Goal: Task Accomplishment & Management: Use online tool/utility

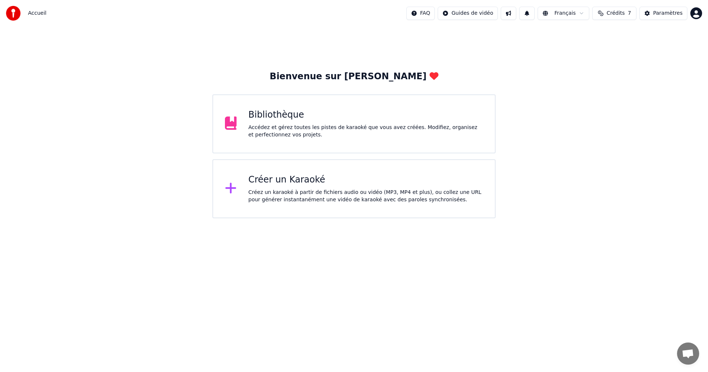
click at [287, 122] on div "Bibliothèque Accédez et gérez toutes les pistes de karaoké que vous avez créées…" at bounding box center [366, 124] width 235 height 30
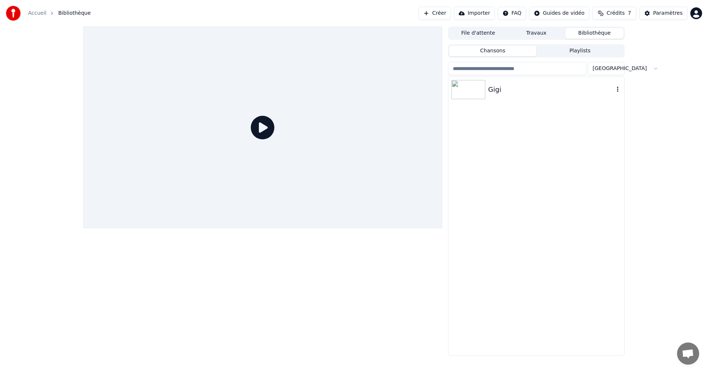
click at [457, 86] on img at bounding box center [469, 89] width 34 height 19
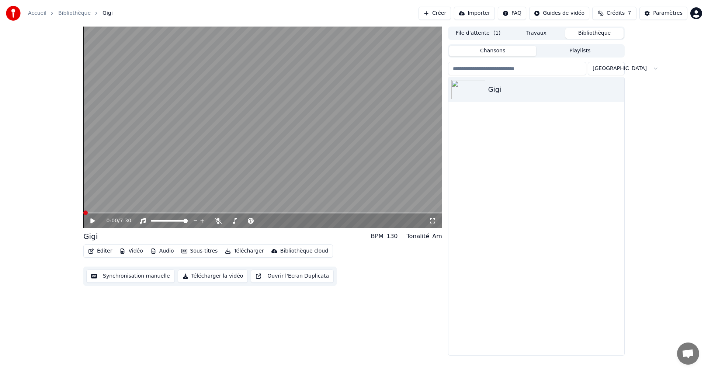
click at [83, 211] on span at bounding box center [85, 213] width 4 height 4
click at [93, 221] on icon at bounding box center [92, 220] width 4 height 5
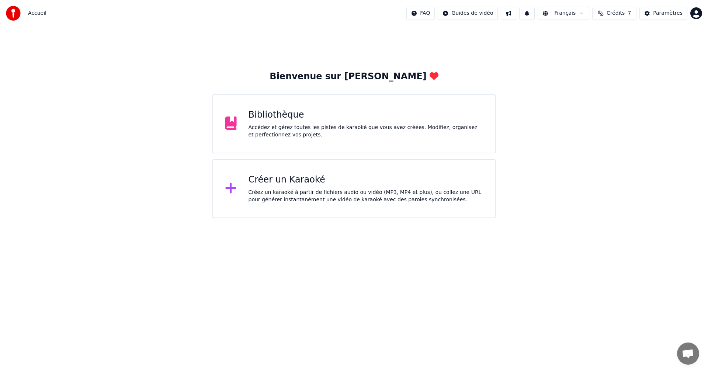
click at [274, 128] on div "Accédez et gérez toutes les pistes de karaoké que vous avez créées. Modifiez, o…" at bounding box center [366, 131] width 235 height 15
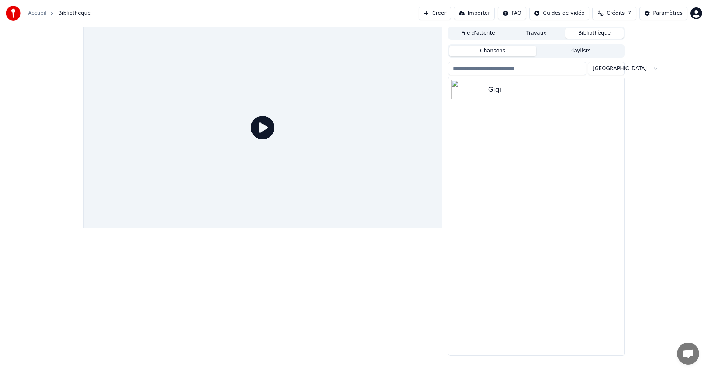
click at [262, 128] on icon at bounding box center [263, 128] width 24 height 24
click at [464, 92] on img at bounding box center [469, 89] width 34 height 19
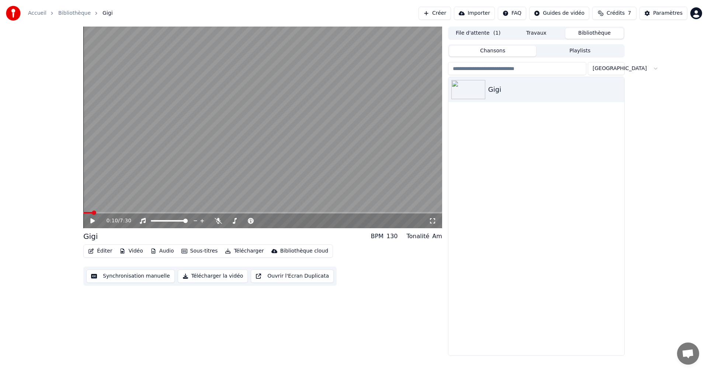
drag, startPoint x: 95, startPoint y: 210, endPoint x: 66, endPoint y: 207, distance: 28.9
click at [66, 208] on div "0:10 / 7:30 Gigi BPM 130 Tonalité Am Éditer Vidéo Audio Sous-titres Télécharger…" at bounding box center [354, 191] width 708 height 329
click at [85, 212] on span at bounding box center [87, 213] width 4 height 4
click at [83, 212] on span at bounding box center [85, 213] width 4 height 4
click at [94, 222] on icon at bounding box center [97, 221] width 17 height 6
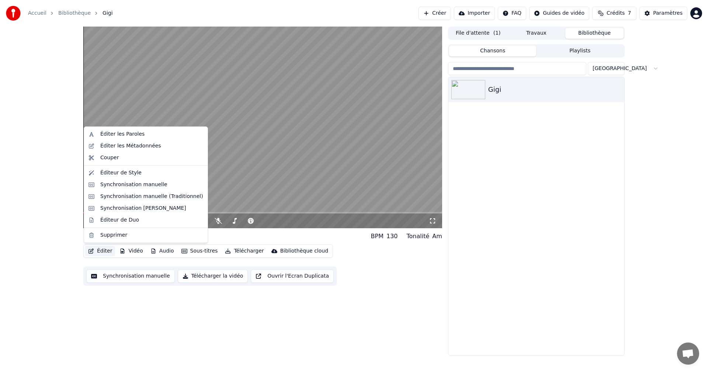
click at [101, 250] on button "Éditer" at bounding box center [100, 251] width 30 height 10
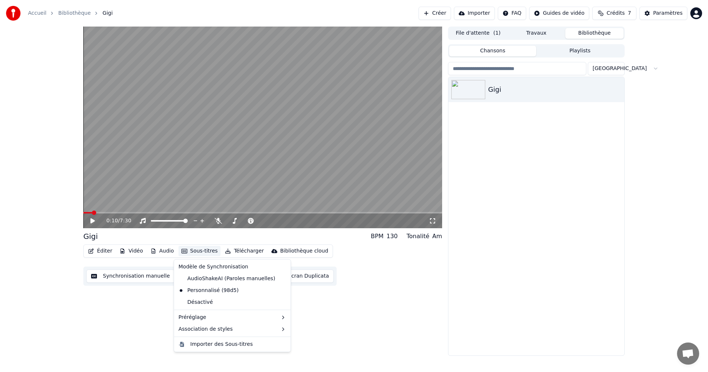
click at [213, 251] on button "Sous-titres" at bounding box center [200, 251] width 42 height 10
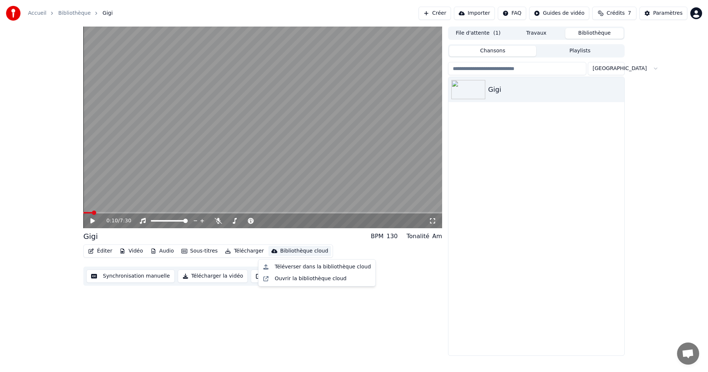
click at [391, 280] on div "Éditer Vidéo Audio Sous-titres Télécharger Bibliothèque cloud Synchronisation m…" at bounding box center [262, 265] width 359 height 41
click at [192, 252] on button "Sous-titres" at bounding box center [200, 251] width 42 height 10
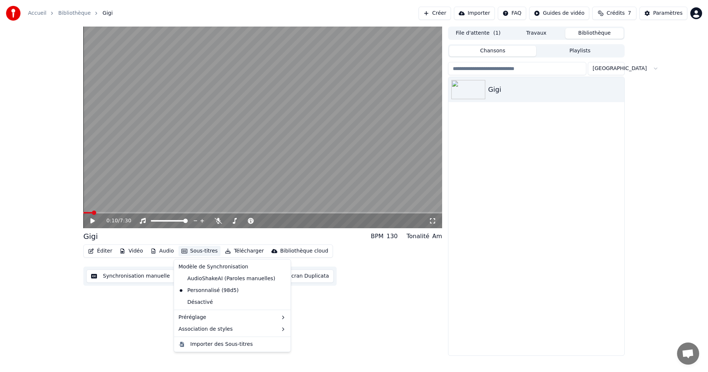
click at [124, 311] on div "0:10 / 7:30 Gigi BPM 130 Tonalité Am Éditer Vidéo Audio Sous-titres Télécharger…" at bounding box center [262, 191] width 359 height 329
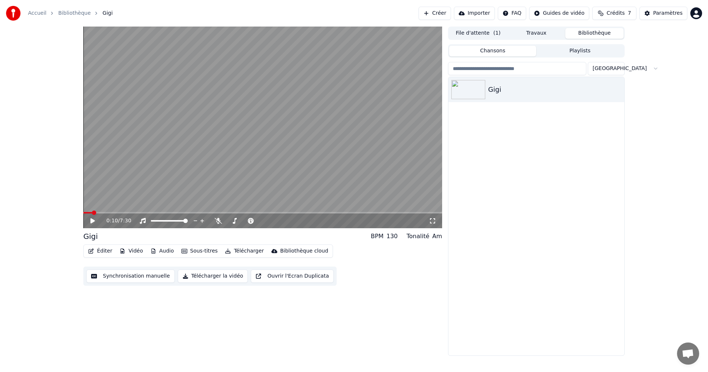
click at [132, 280] on button "Synchronisation manuelle" at bounding box center [130, 276] width 89 height 13
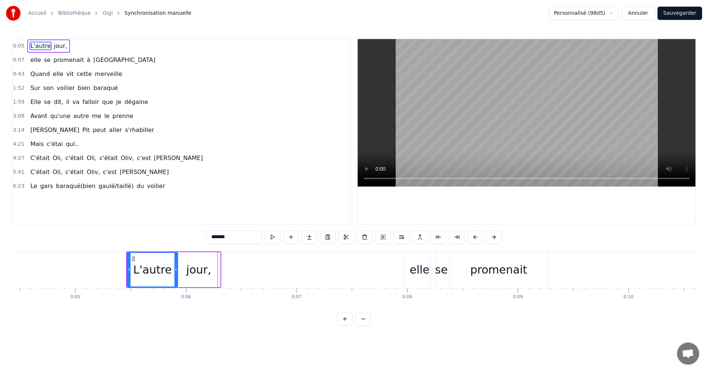
scroll to position [0, 619]
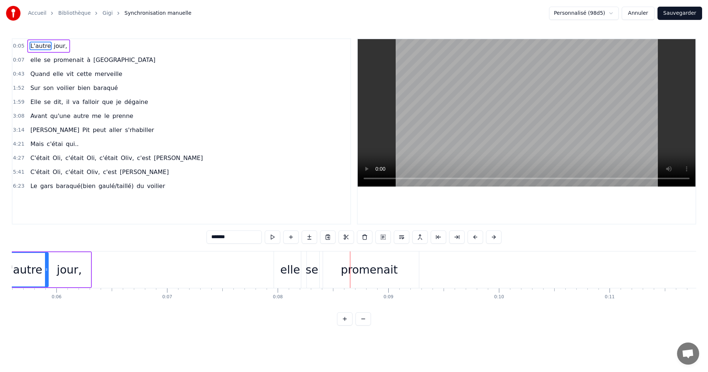
click at [86, 62] on span "à" at bounding box center [88, 60] width 5 height 8
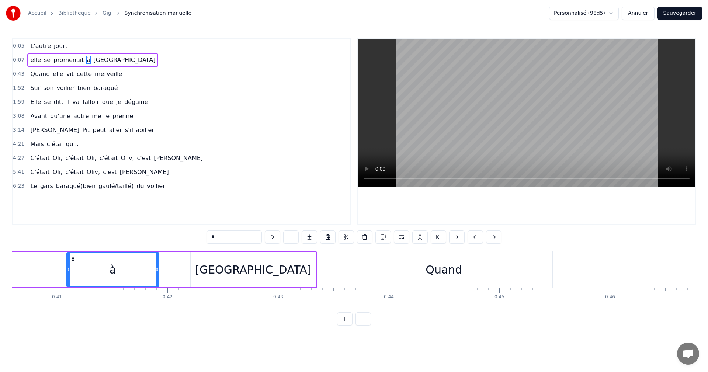
scroll to position [0, 4509]
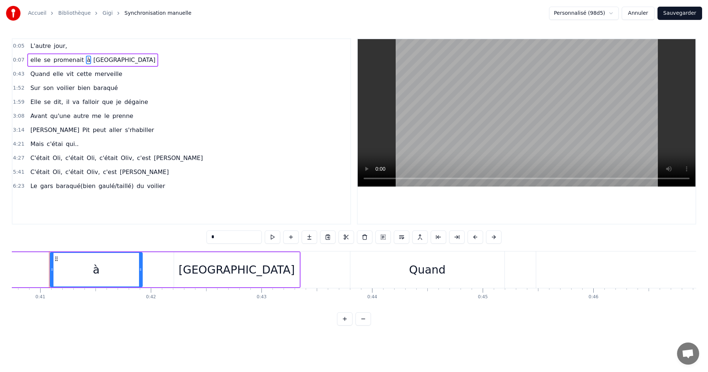
click at [120, 274] on div "à" at bounding box center [96, 270] width 91 height 34
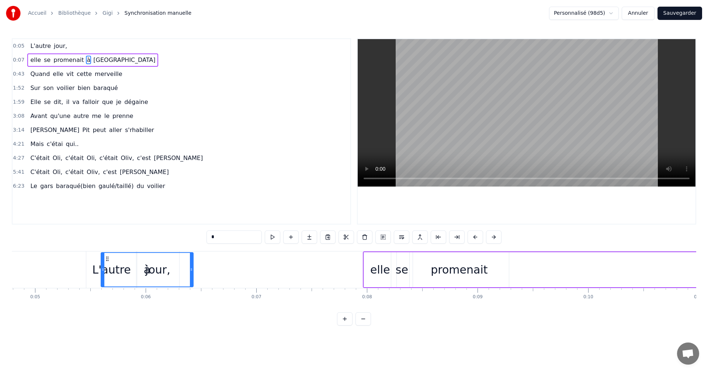
scroll to position [0, 529]
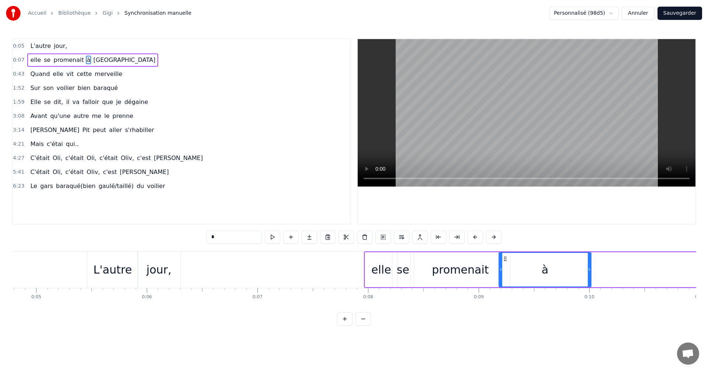
drag, startPoint x: 56, startPoint y: 259, endPoint x: 505, endPoint y: 295, distance: 450.4
click at [505, 295] on div "L'autre jour, elle se promenait à [GEOGRAPHIC_DATA] Quand elle vit cette mervei…" at bounding box center [354, 278] width 685 height 55
drag, startPoint x: 590, startPoint y: 272, endPoint x: 517, endPoint y: 273, distance: 73.0
click at [517, 273] on div at bounding box center [516, 270] width 3 height 34
click at [98, 59] on span "[GEOGRAPHIC_DATA]" at bounding box center [124, 60] width 63 height 8
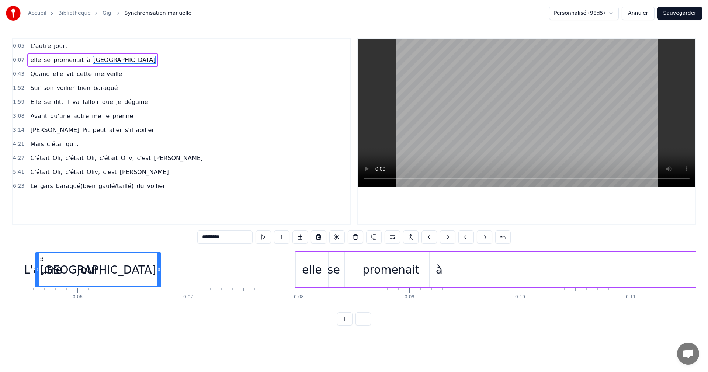
scroll to position [0, 597]
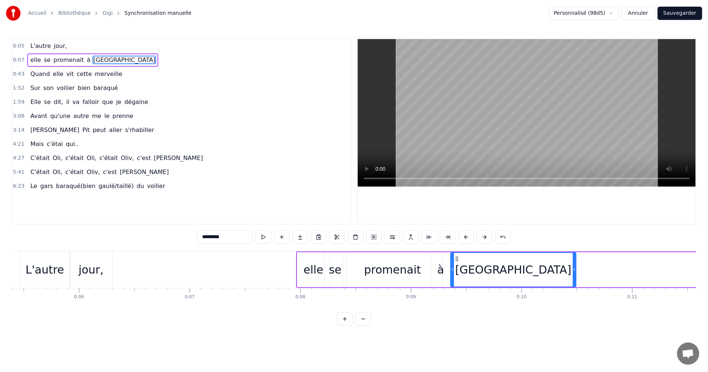
drag, startPoint x: 55, startPoint y: 260, endPoint x: 455, endPoint y: 318, distance: 404.7
click at [455, 318] on div "0:05 L'autre jour, 0:07 elle se promenait à [GEOGRAPHIC_DATA] 0:43 Quand elle v…" at bounding box center [354, 181] width 685 height 287
click at [42, 278] on div "L'autre" at bounding box center [45, 270] width 51 height 37
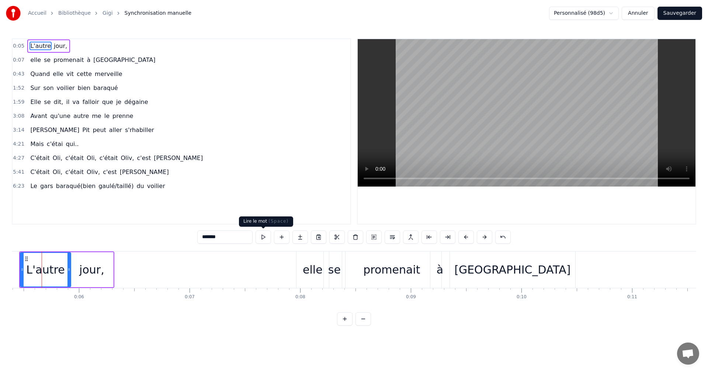
click at [266, 237] on button at bounding box center [263, 237] width 15 height 13
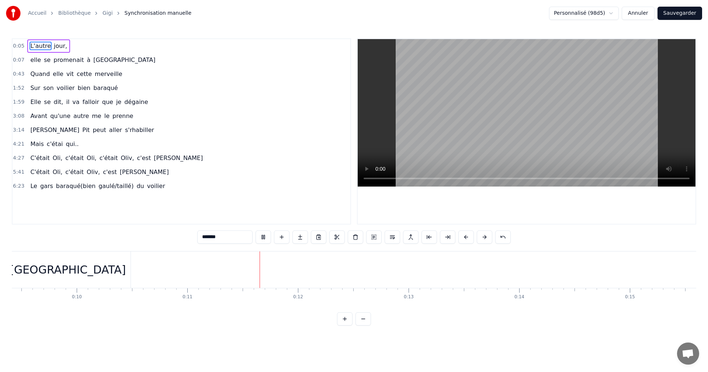
scroll to position [0, 1200]
click at [36, 76] on span "Quand" at bounding box center [40, 74] width 21 height 8
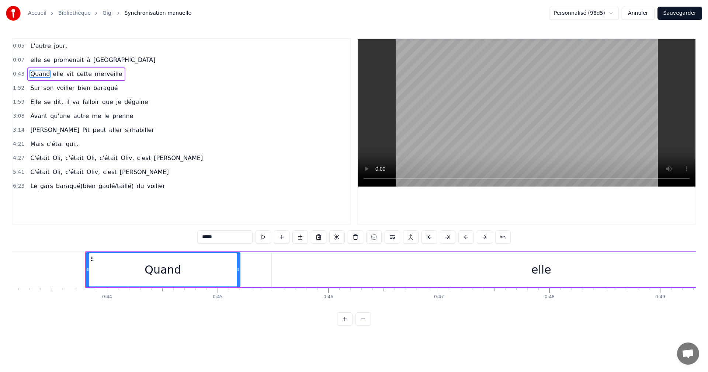
scroll to position [0, 4810]
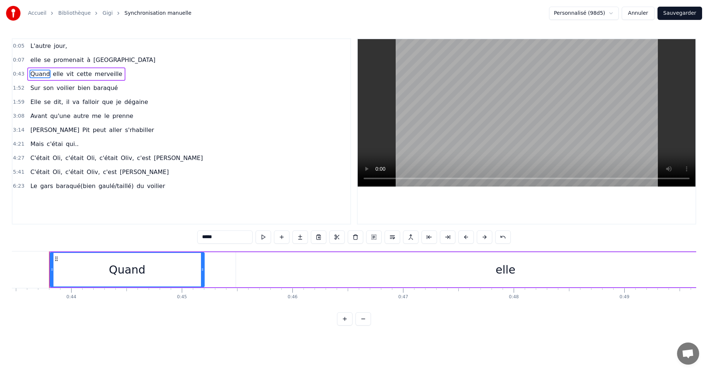
drag, startPoint x: 111, startPoint y: 270, endPoint x: 10, endPoint y: 266, distance: 101.5
click at [0, 265] on div "Accueil Bibliothèque [PERSON_NAME] manuelle Personnalisé (98d5) Annuler Sauvega…" at bounding box center [354, 163] width 708 height 326
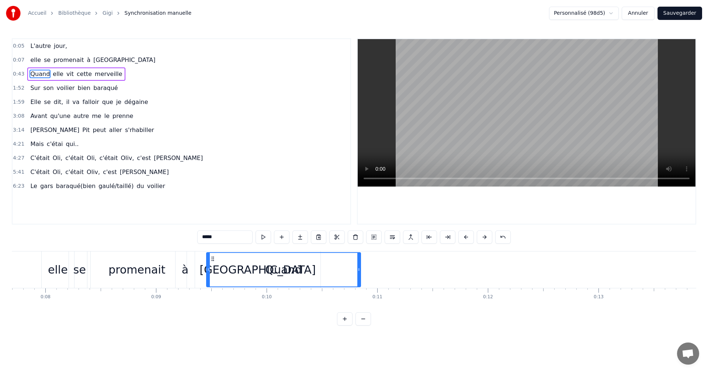
scroll to position [0, 850]
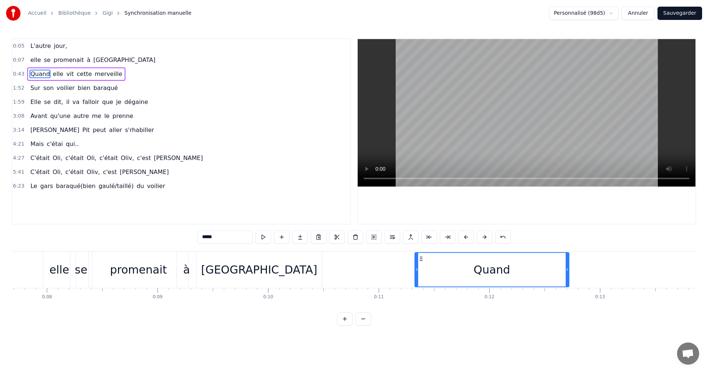
drag, startPoint x: 55, startPoint y: 258, endPoint x: 420, endPoint y: 350, distance: 376.5
click at [420, 338] on html "Accueil Bibliothèque [PERSON_NAME] manuelle Personnalisé (98d5) Annuler Sauvega…" at bounding box center [354, 169] width 708 height 338
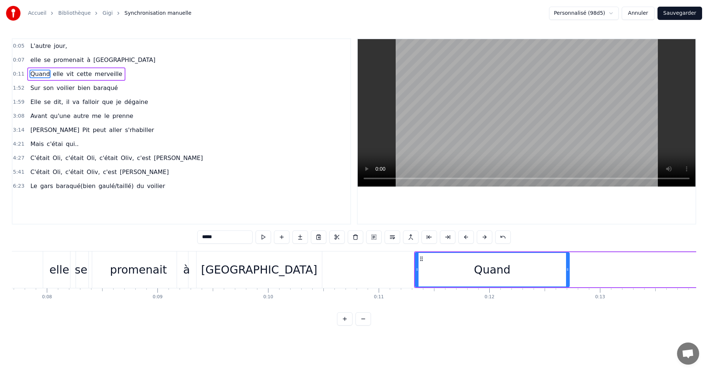
click at [58, 75] on span "elle" at bounding box center [58, 74] width 12 height 8
type input "****"
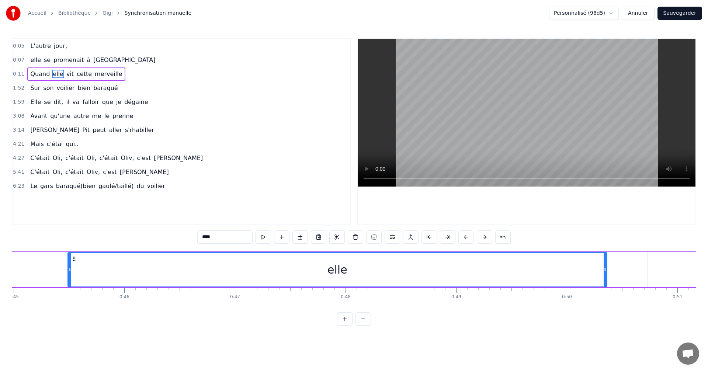
scroll to position [0, 4996]
click at [417, 281] on div "elle" at bounding box center [320, 270] width 539 height 34
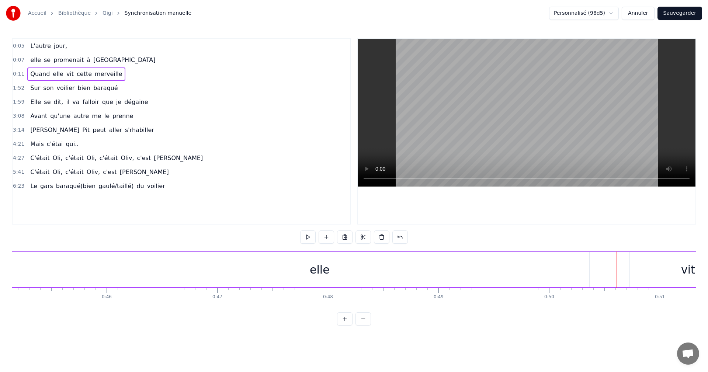
click at [288, 275] on div "elle" at bounding box center [319, 269] width 539 height 35
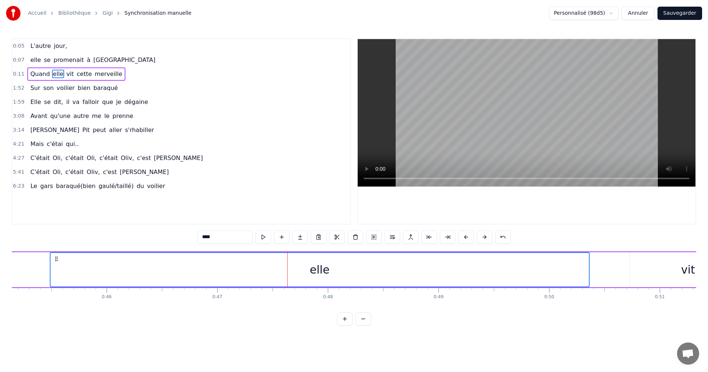
click at [655, 273] on div "vit" at bounding box center [688, 269] width 117 height 35
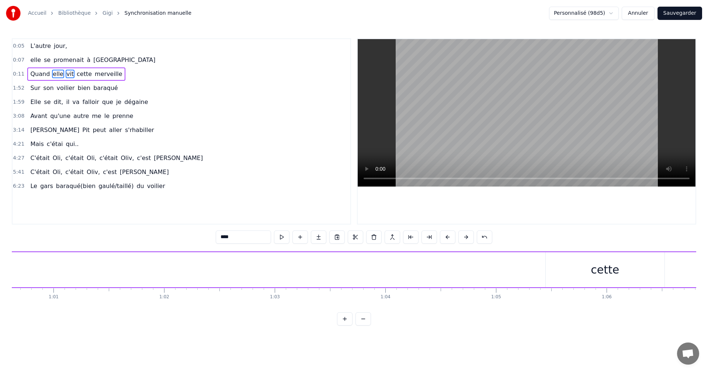
scroll to position [0, 6791]
click at [311, 274] on div "Quand elle vit cette merveille" at bounding box center [51, 270] width 11154 height 37
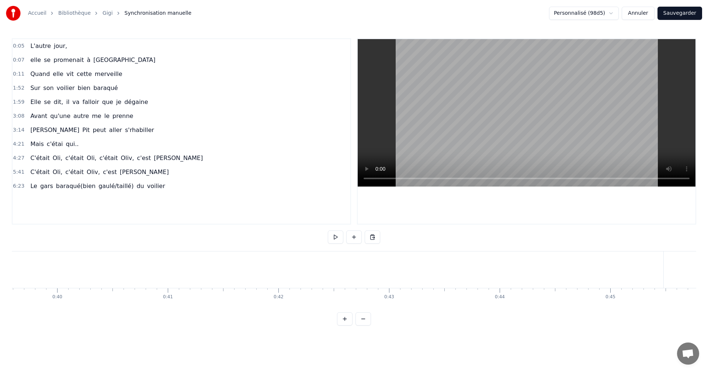
scroll to position [0, 4436]
click at [54, 72] on span "elle" at bounding box center [58, 74] width 12 height 8
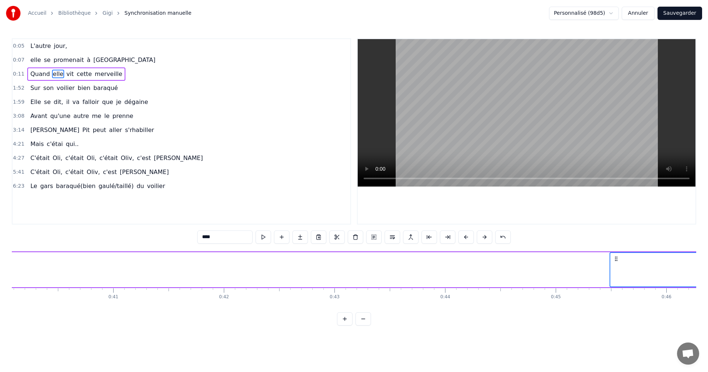
click at [66, 73] on span "vit" at bounding box center [70, 74] width 9 height 8
click at [76, 75] on span "cette" at bounding box center [84, 74] width 17 height 8
click at [96, 74] on span "merveille" at bounding box center [108, 74] width 29 height 8
drag, startPoint x: 631, startPoint y: 264, endPoint x: 45, endPoint y: 251, distance: 585.9
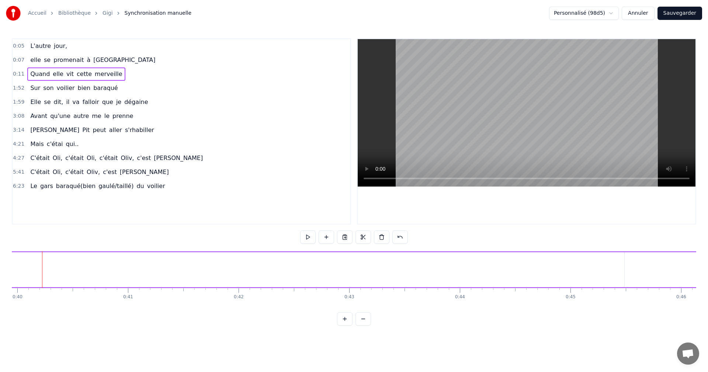
scroll to position [0, 4414]
click at [46, 71] on span "Quand" at bounding box center [40, 74] width 21 height 9
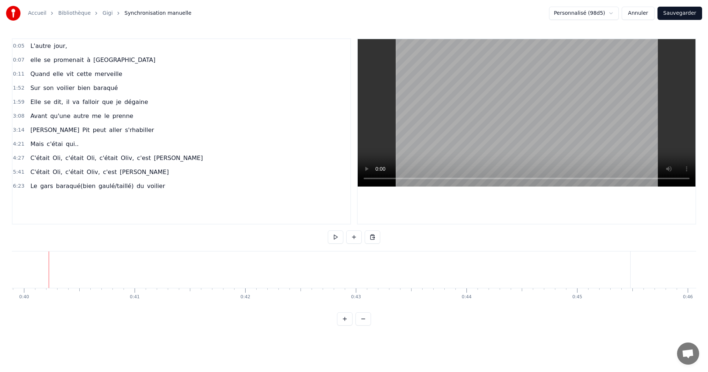
click at [52, 75] on span "elle" at bounding box center [58, 74] width 12 height 8
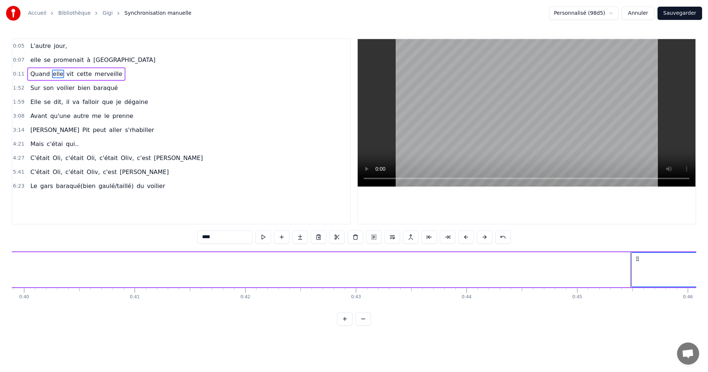
click at [66, 72] on span "vit" at bounding box center [70, 74] width 9 height 8
click at [76, 73] on span "cette" at bounding box center [84, 74] width 17 height 8
click at [99, 74] on span "merveille" at bounding box center [108, 74] width 29 height 8
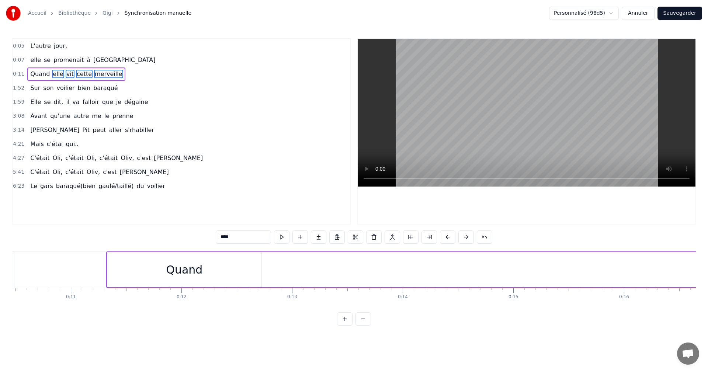
scroll to position [0, 1107]
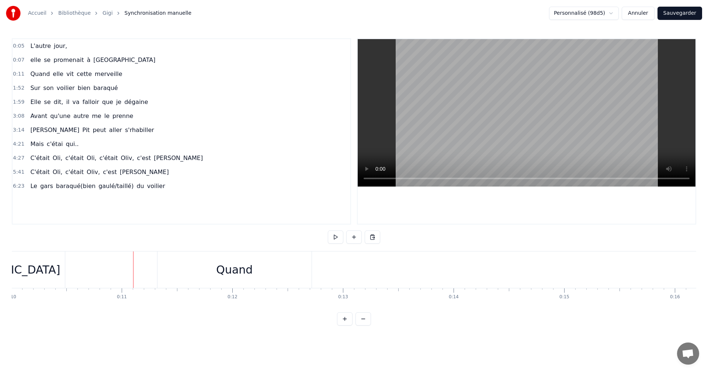
click at [282, 277] on div "Quand" at bounding box center [235, 270] width 154 height 37
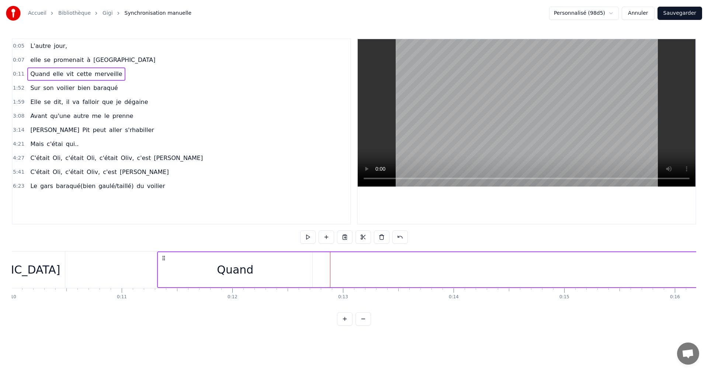
click at [57, 74] on span "elle" at bounding box center [58, 74] width 12 height 8
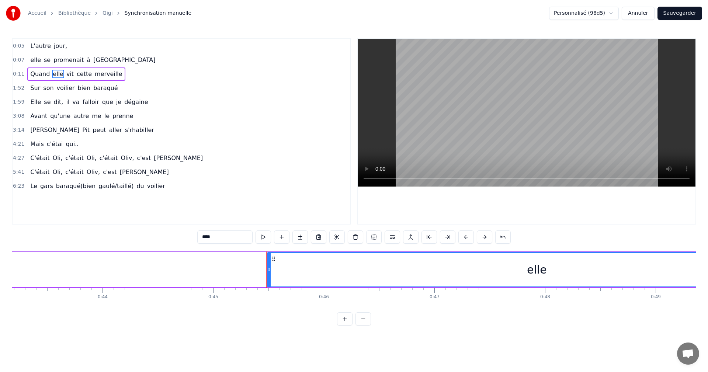
scroll to position [0, 4996]
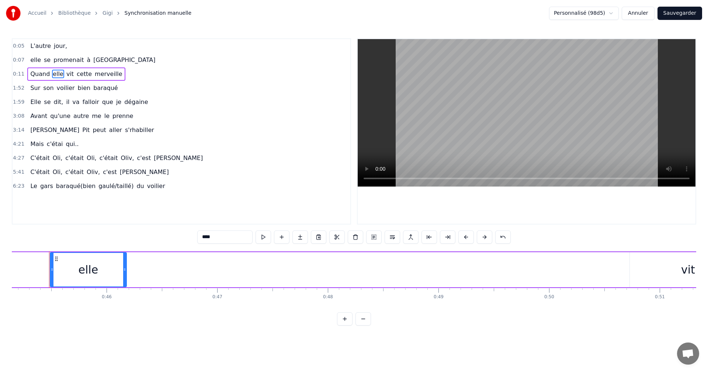
drag, startPoint x: 588, startPoint y: 270, endPoint x: 125, endPoint y: 259, distance: 463.1
click at [125, 259] on div at bounding box center [124, 270] width 3 height 34
click at [666, 265] on div "vit" at bounding box center [688, 269] width 117 height 35
type input "***"
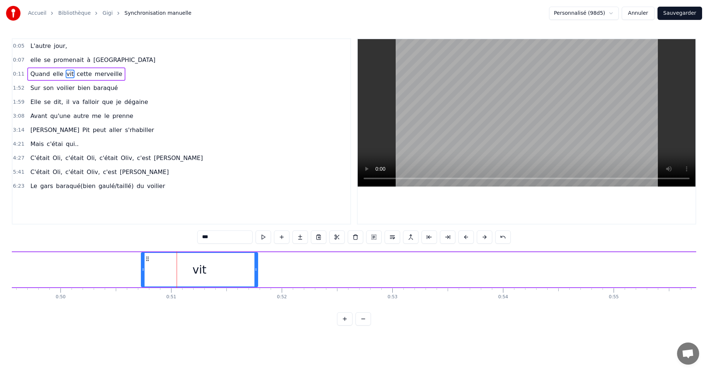
scroll to position [0, 5612]
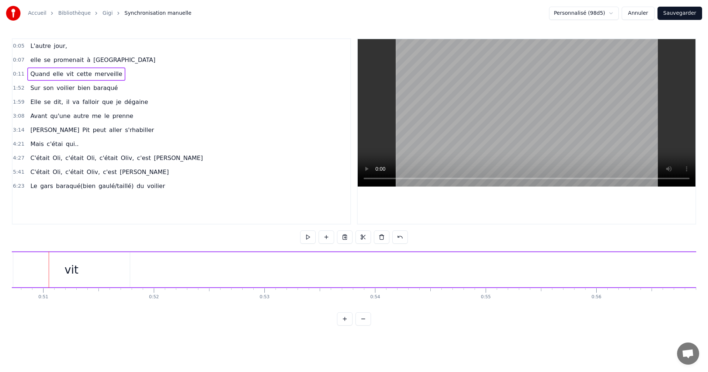
click at [108, 262] on div "vit" at bounding box center [71, 269] width 117 height 35
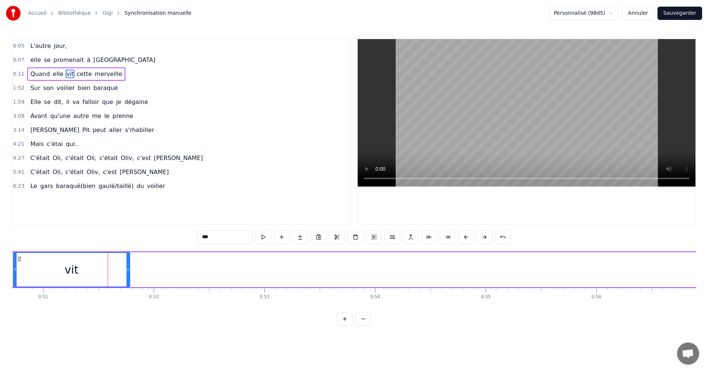
click at [80, 73] on span "cette" at bounding box center [84, 74] width 17 height 8
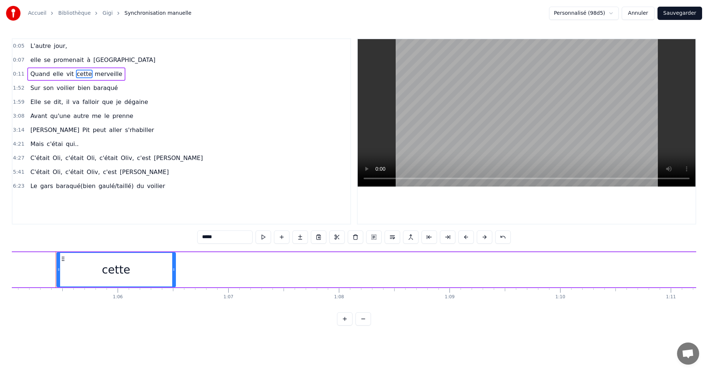
scroll to position [0, 7204]
click at [104, 75] on span "merveille" at bounding box center [108, 74] width 29 height 8
type input "*********"
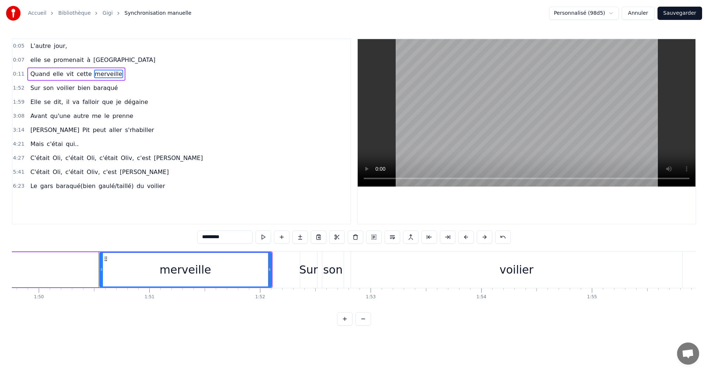
scroll to position [0, 12195]
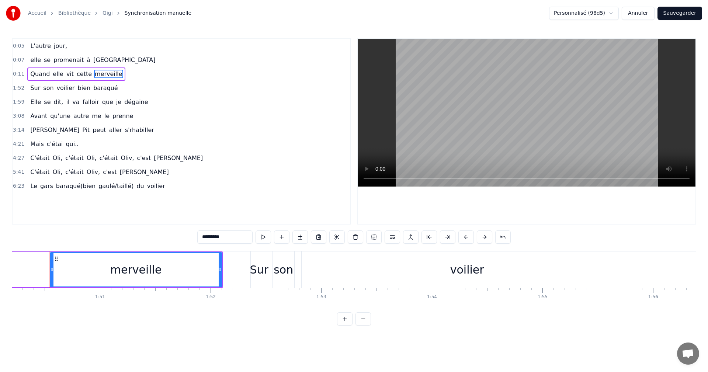
drag, startPoint x: 125, startPoint y: 270, endPoint x: 0, endPoint y: 260, distance: 125.8
click at [0, 260] on div "Accueil Bibliothèque [PERSON_NAME] manuelle Personnalisé (98d5) Annuler Sauvega…" at bounding box center [354, 163] width 708 height 326
drag, startPoint x: 62, startPoint y: 263, endPoint x: 0, endPoint y: 263, distance: 61.6
click at [0, 263] on div "Accueil Bibliothèque [PERSON_NAME] manuelle Personnalisé (98d5) Annuler Sauvega…" at bounding box center [354, 163] width 708 height 326
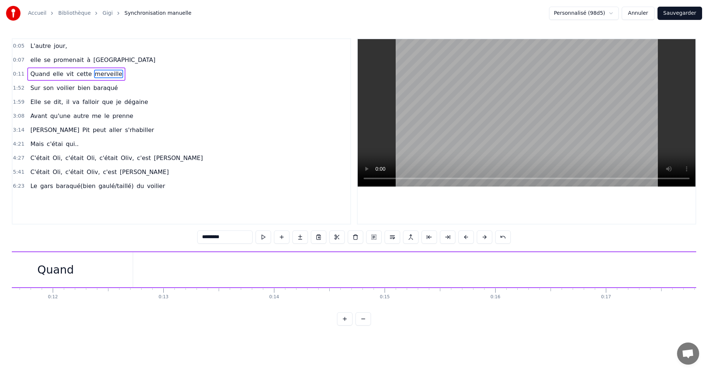
scroll to position [0, 1041]
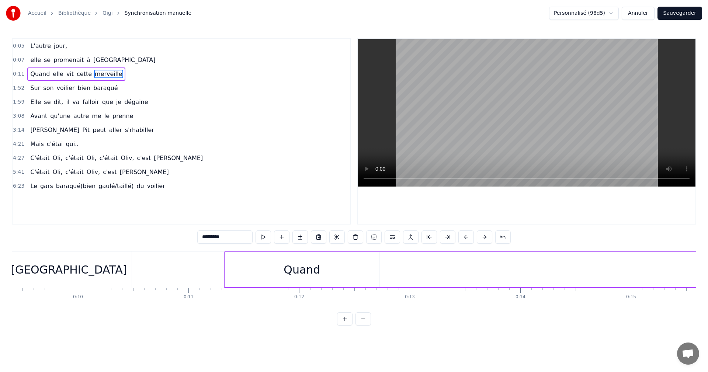
click at [639, 16] on button "Annuler" at bounding box center [638, 13] width 32 height 13
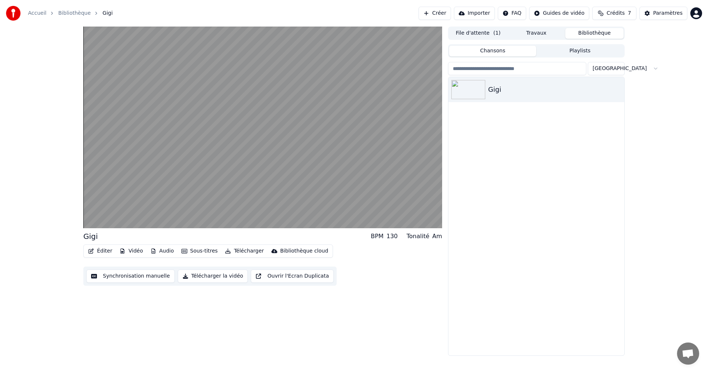
click at [200, 251] on button "Sous-titres" at bounding box center [200, 251] width 42 height 10
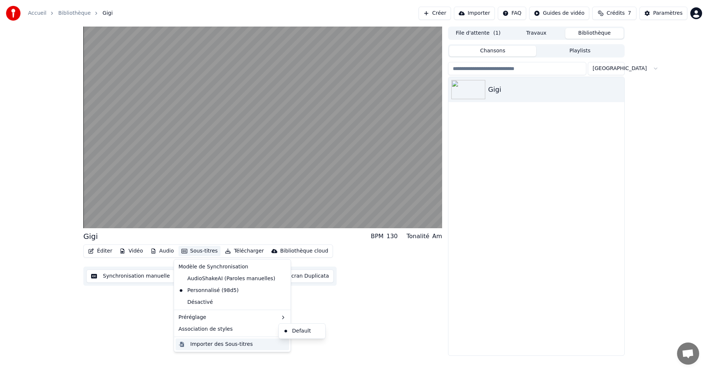
click at [230, 346] on div "Importer des Sous-titres" at bounding box center [221, 344] width 62 height 7
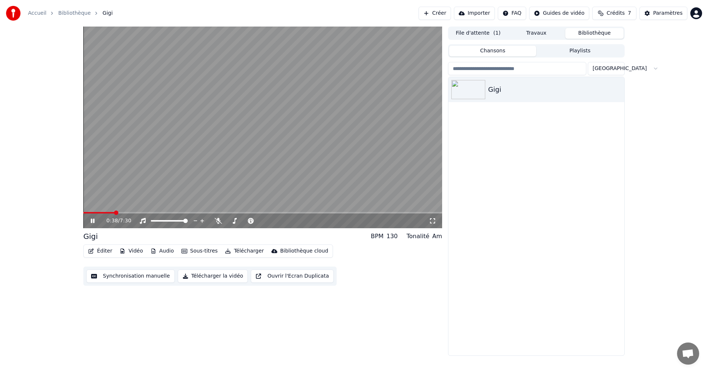
click at [652, 170] on div "0:38 / 7:30 Gigi BPM 130 Tonalité Am Éditer Vidéo Audio Sous-titres Télécharger…" at bounding box center [354, 191] width 708 height 329
click at [305, 198] on video at bounding box center [262, 128] width 359 height 202
